Goal: Navigation & Orientation: Find specific page/section

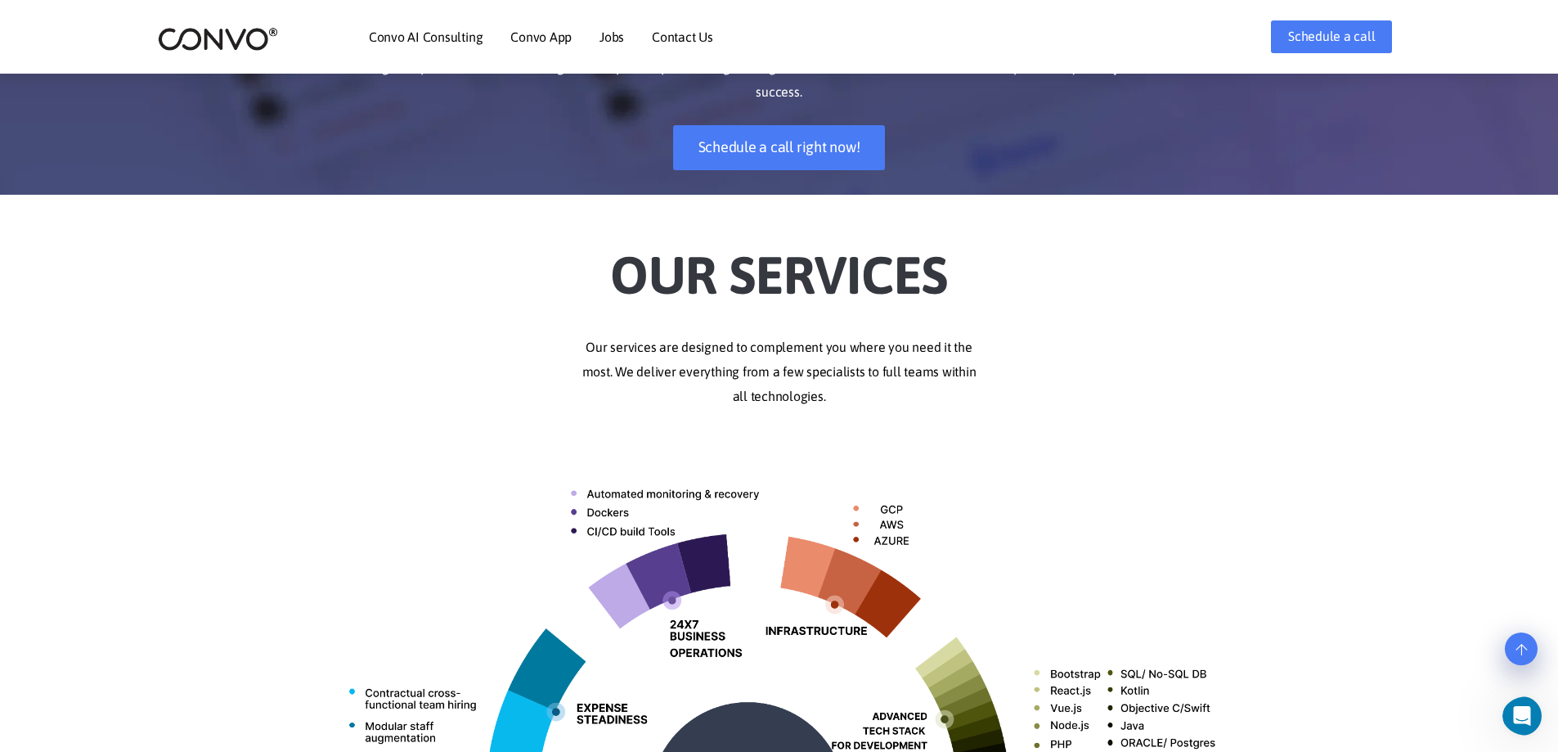
scroll to position [409, 0]
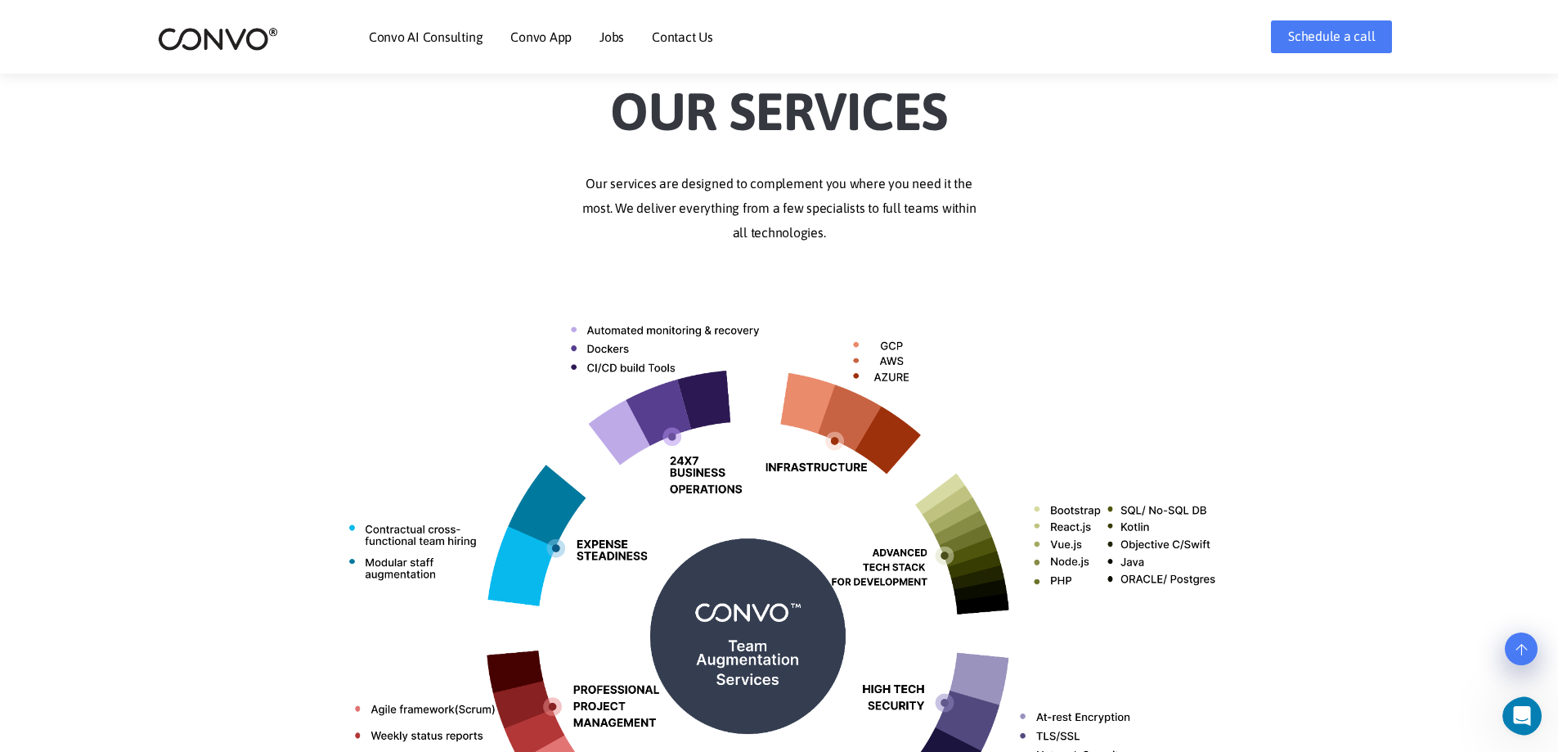
drag, startPoint x: 1055, startPoint y: 309, endPoint x: 1028, endPoint y: 296, distance: 30.0
click at [1028, 296] on img at bounding box center [780, 630] width 908 height 720
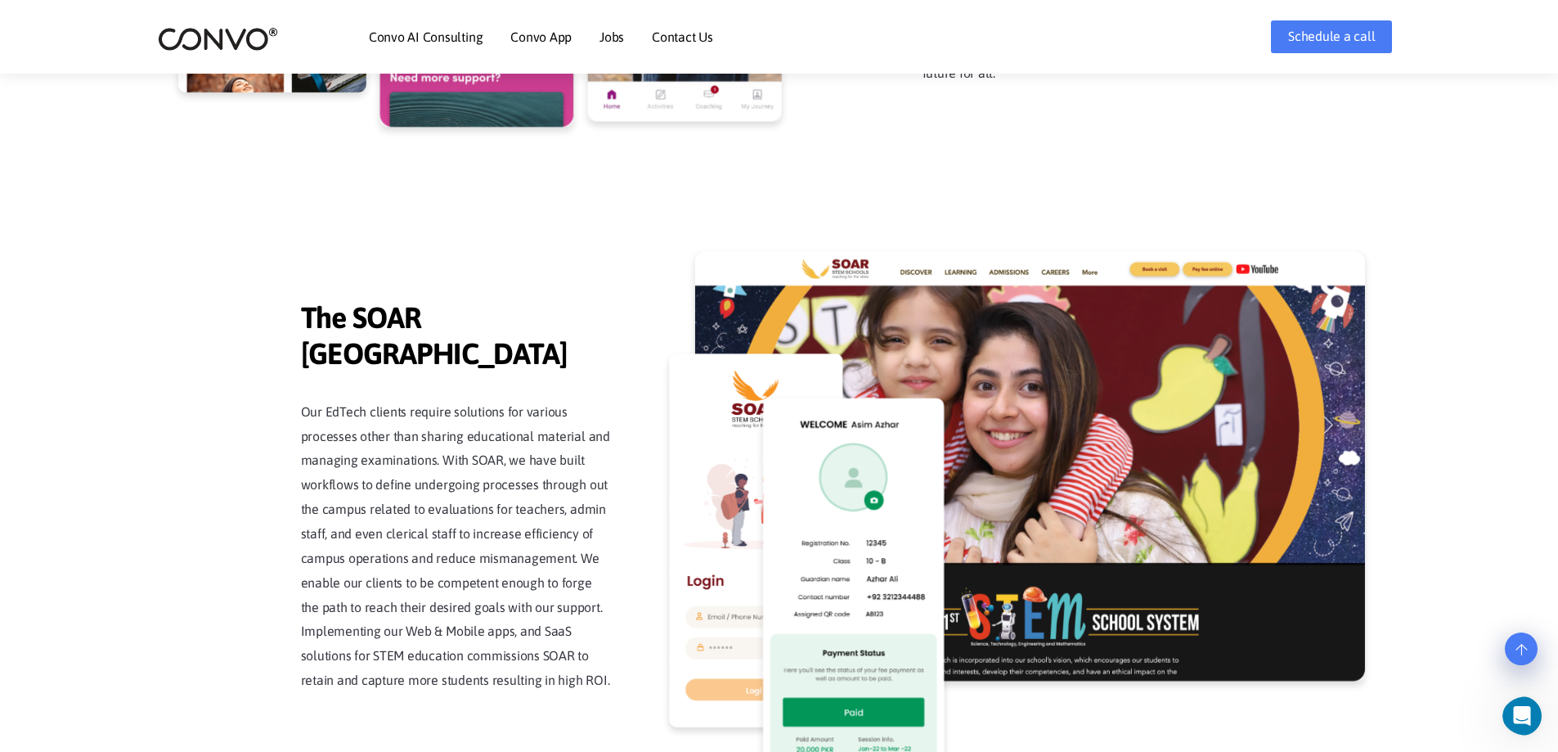
scroll to position [3844, 0]
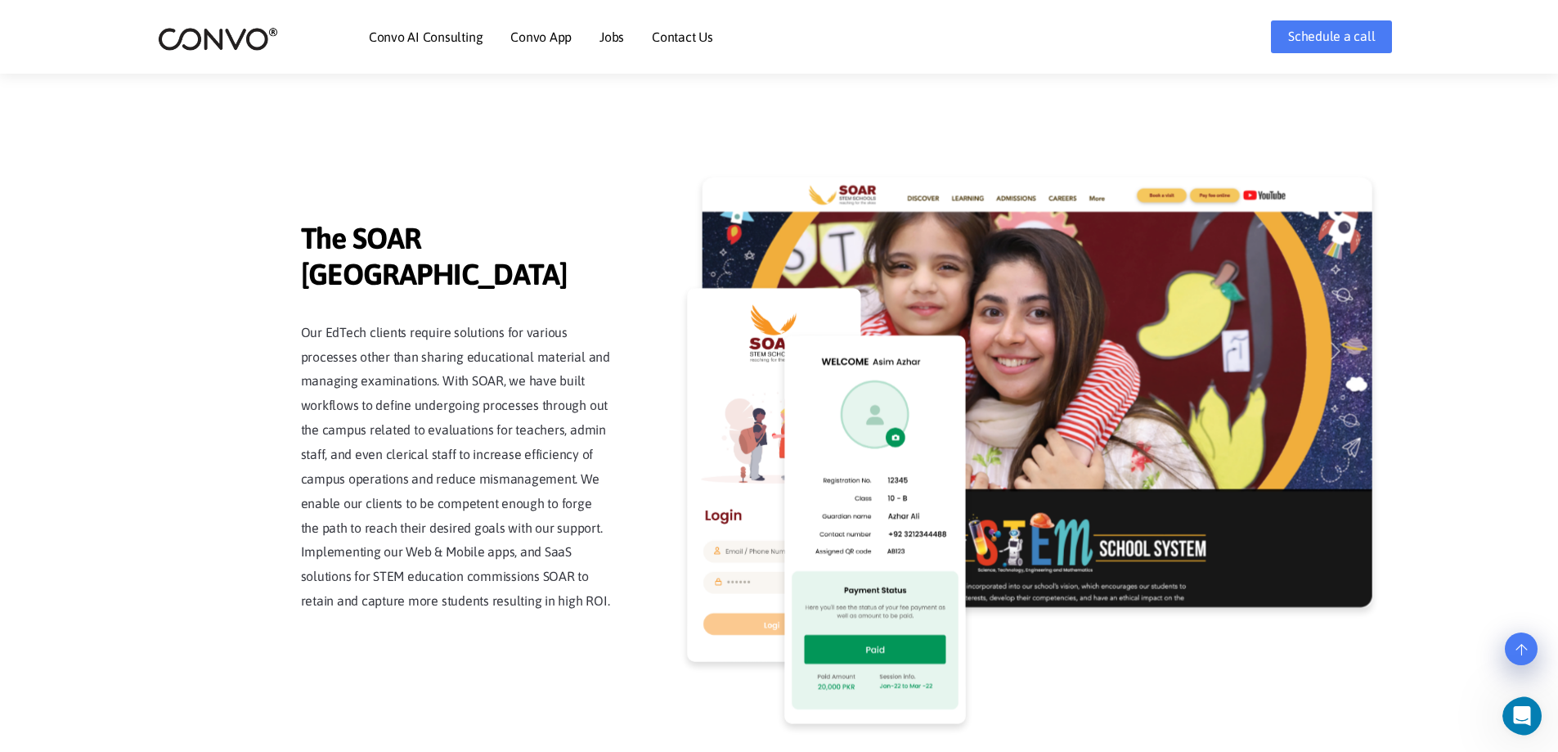
click at [266, 36] on img at bounding box center [218, 38] width 120 height 25
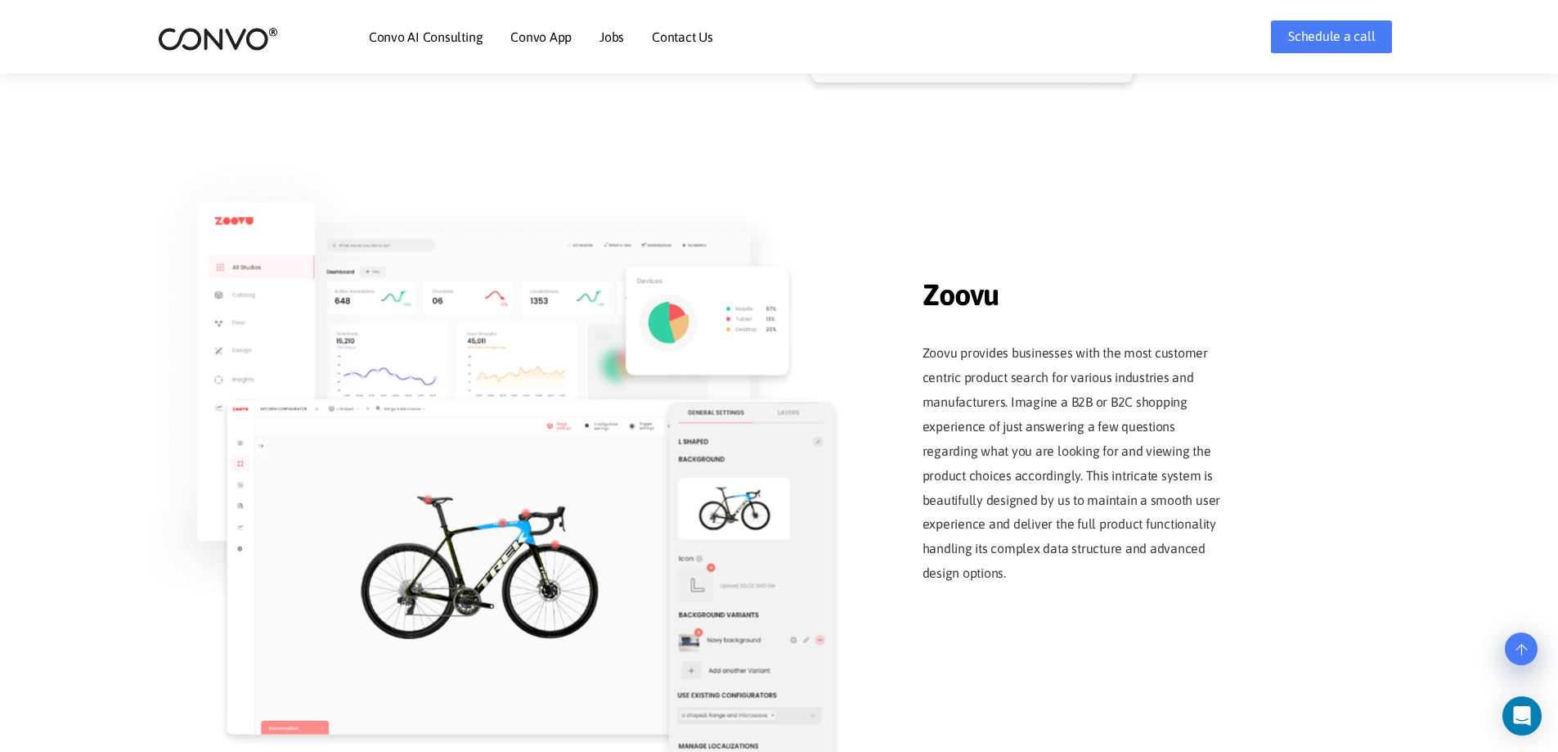
scroll to position [1809, 0]
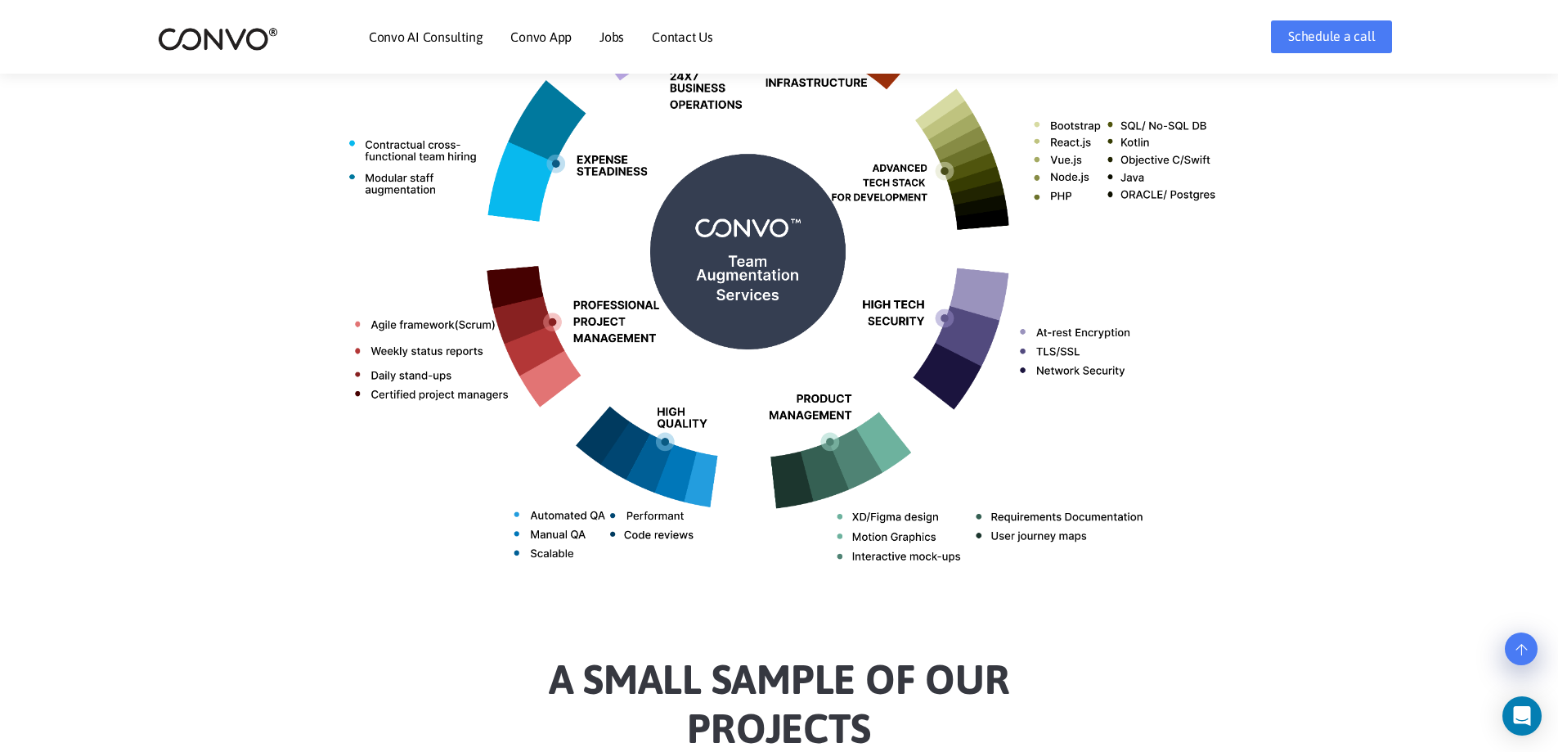
scroll to position [818, 0]
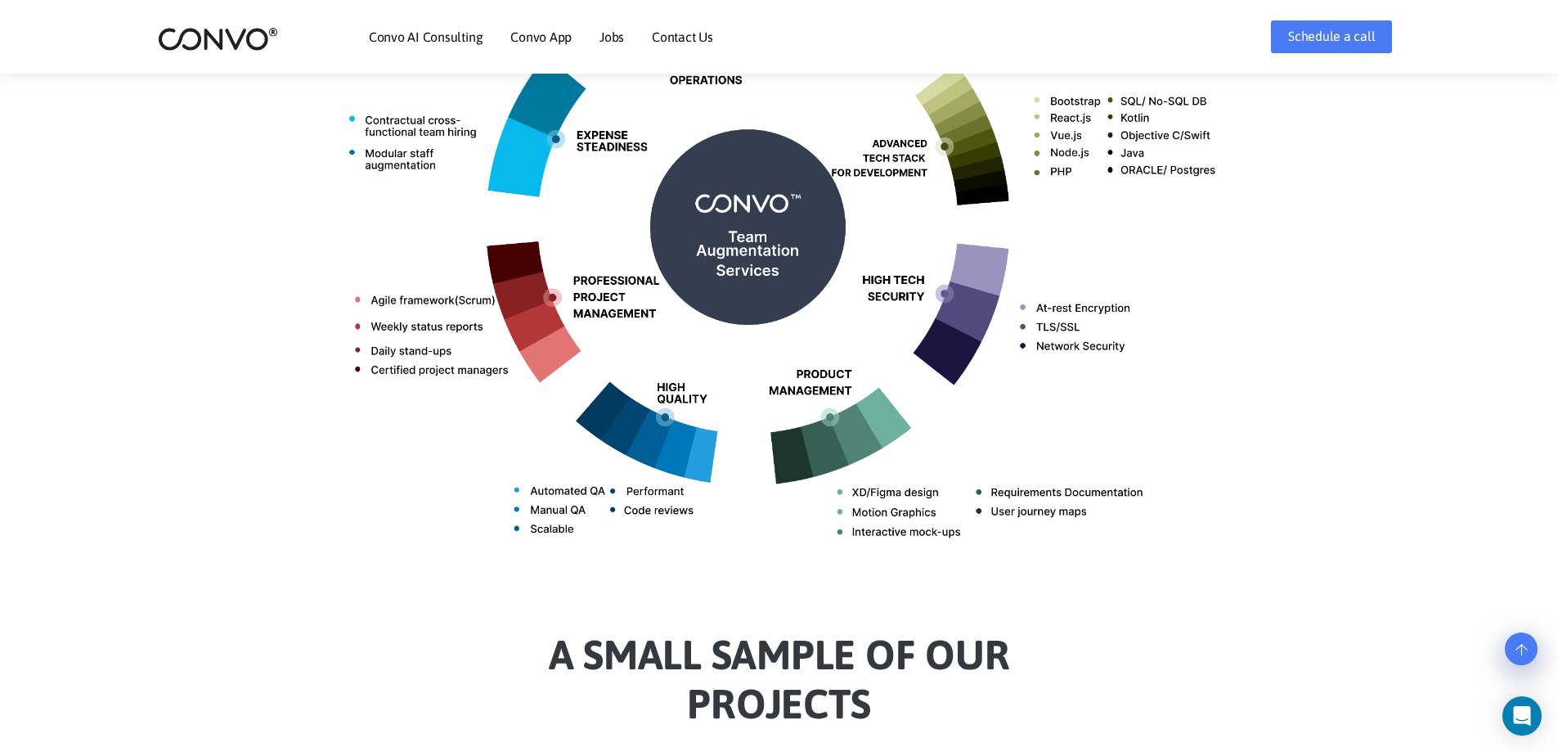
click at [618, 38] on link "Jobs" at bounding box center [612, 36] width 25 height 13
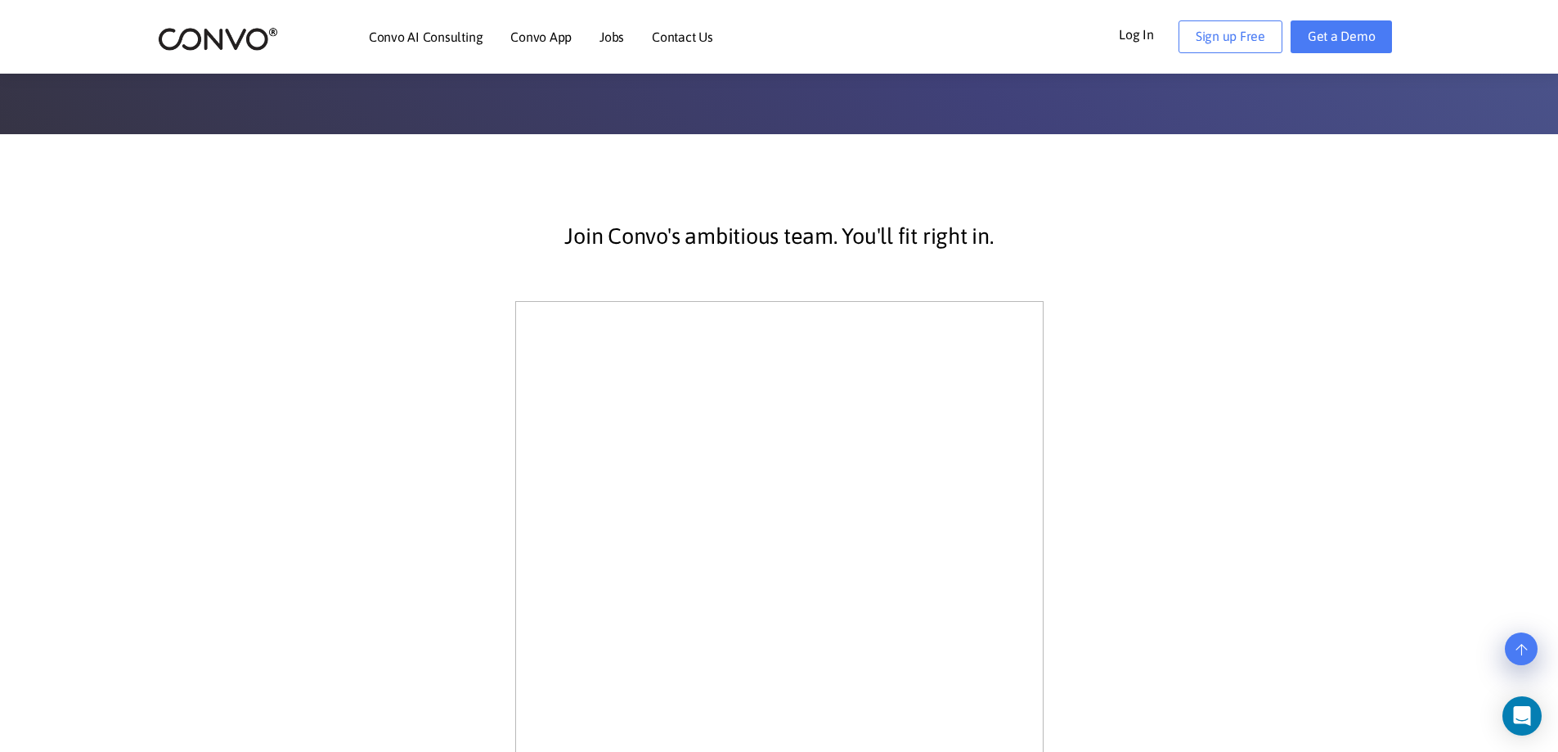
scroll to position [245, 0]
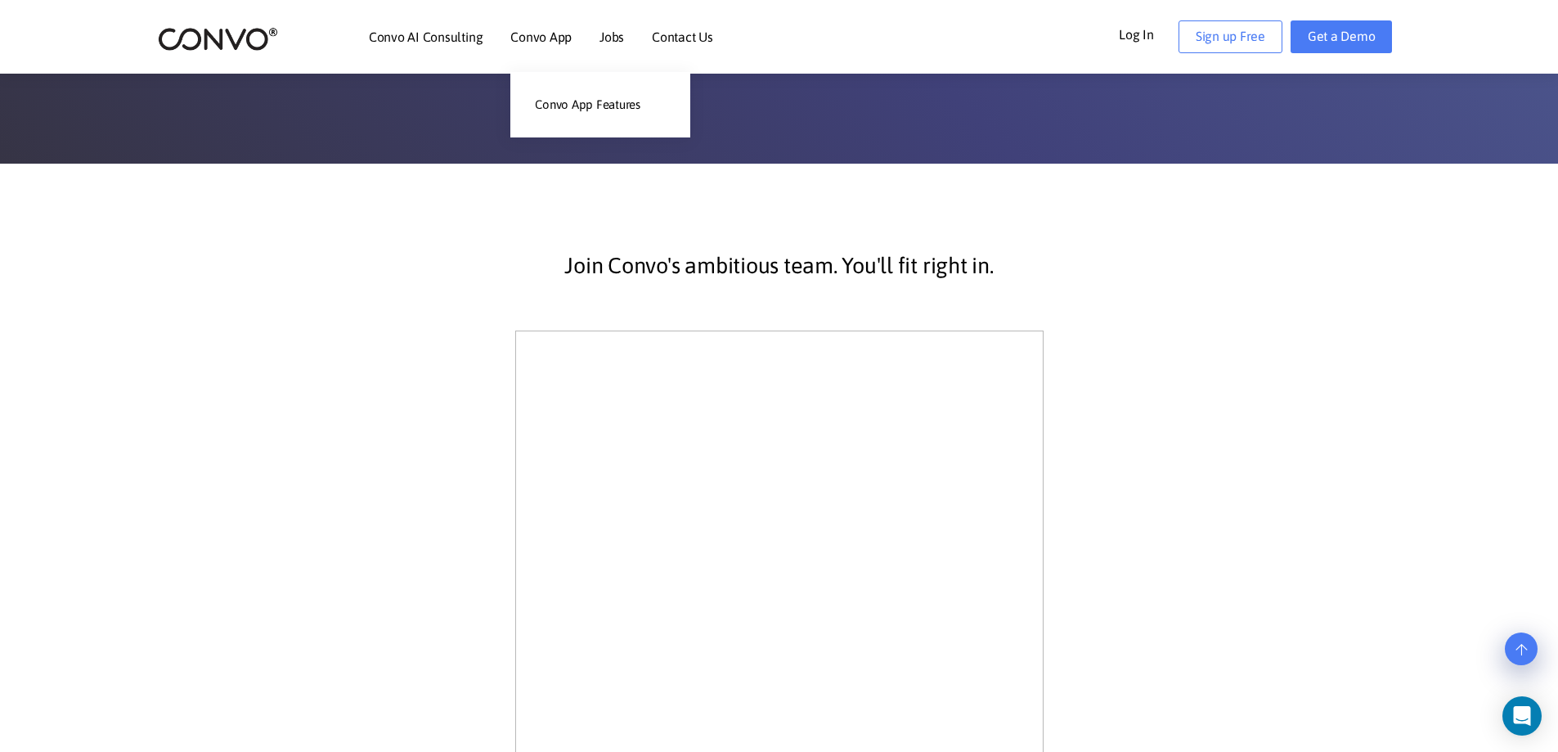
click at [545, 38] on link "Convo App" at bounding box center [540, 36] width 61 height 13
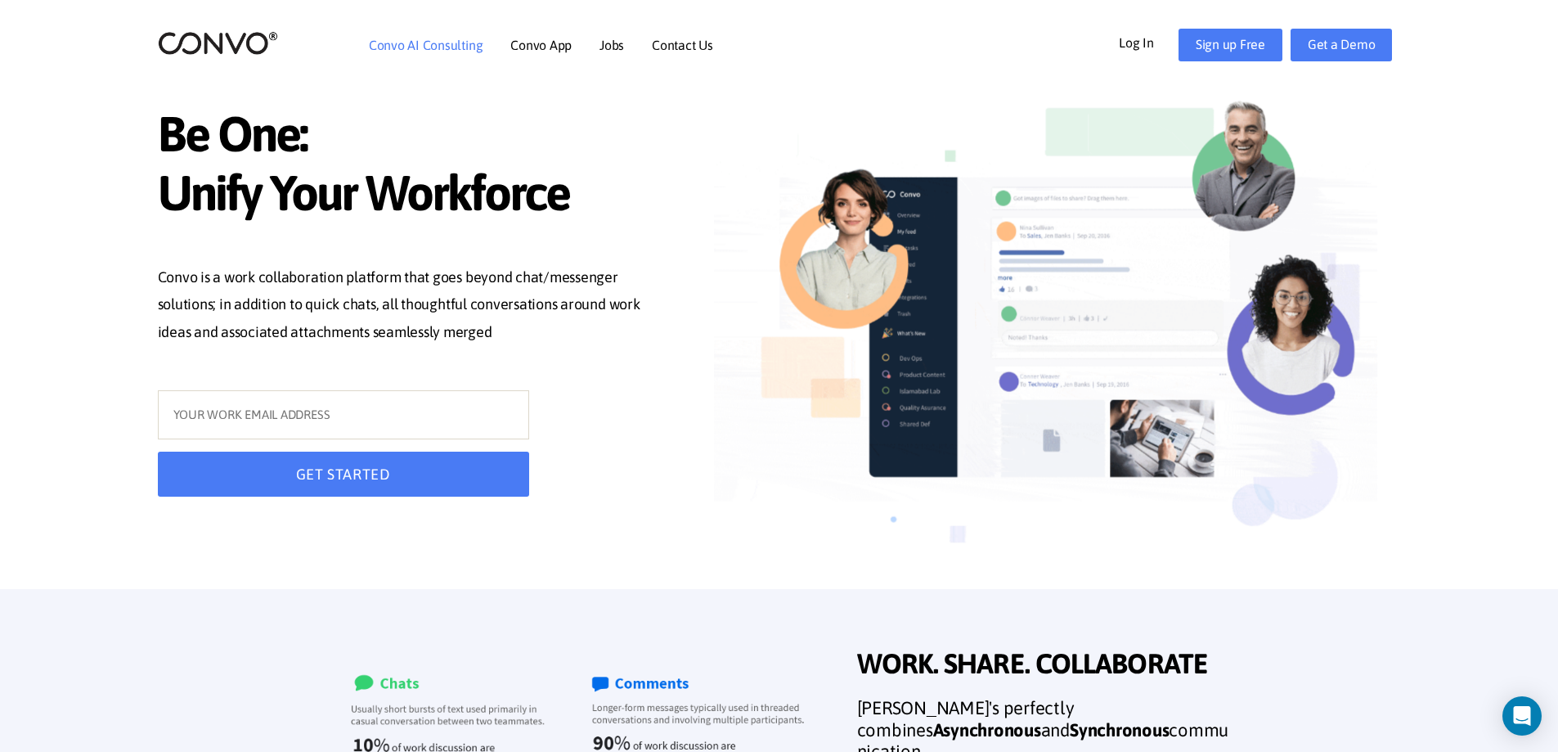
click at [442, 49] on link "Convo AI Consulting" at bounding box center [426, 44] width 114 height 13
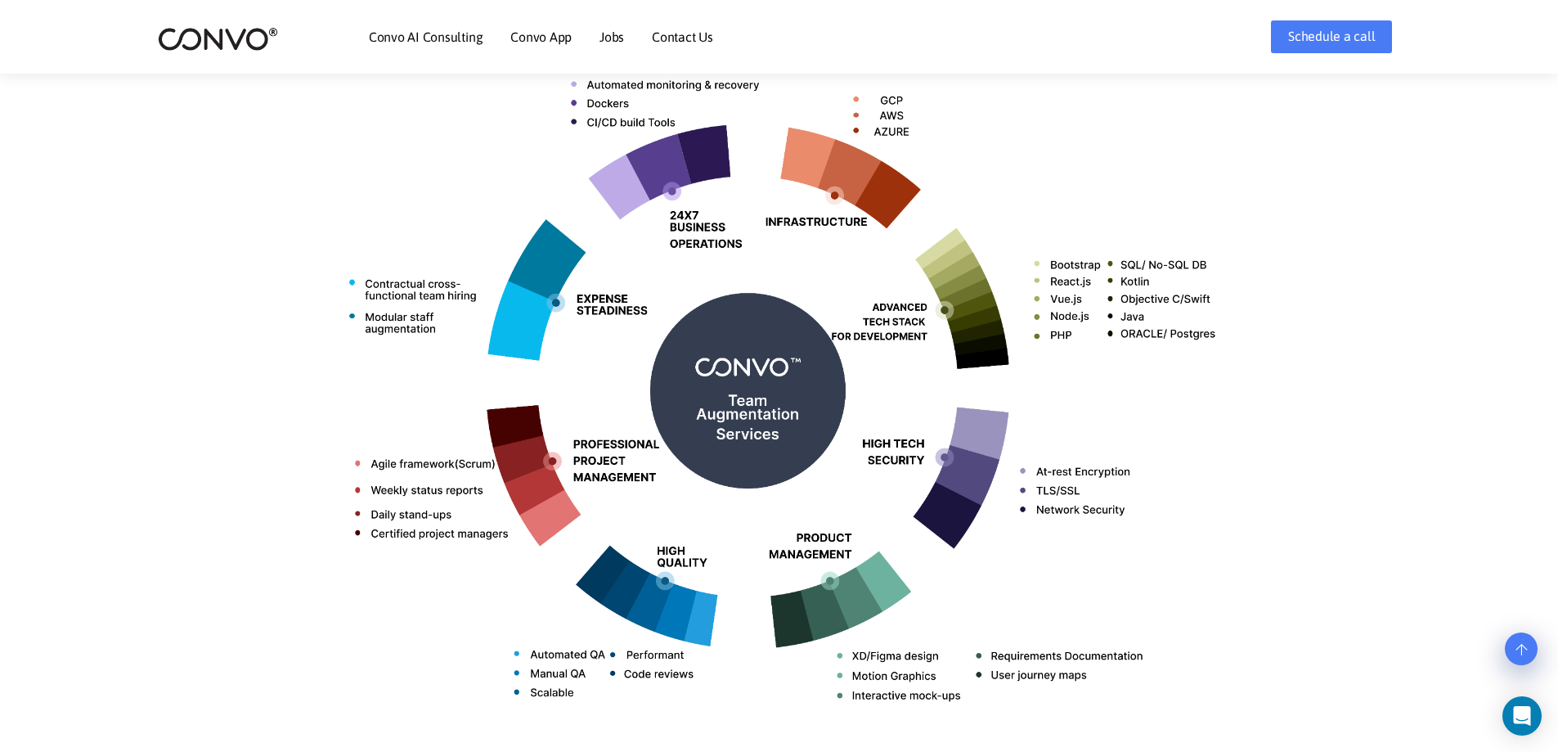
scroll to position [573, 0]
